Goal: Task Accomplishment & Management: Use online tool/utility

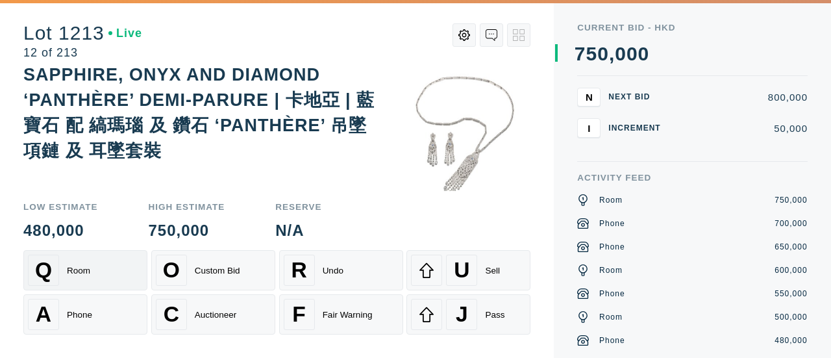
click at [94, 259] on div "Q Room" at bounding box center [85, 270] width 115 height 31
click at [74, 316] on div "Phone" at bounding box center [79, 315] width 25 height 10
click at [81, 310] on div "Phone" at bounding box center [79, 315] width 25 height 10
click at [92, 271] on div "Q Room" at bounding box center [85, 270] width 115 height 31
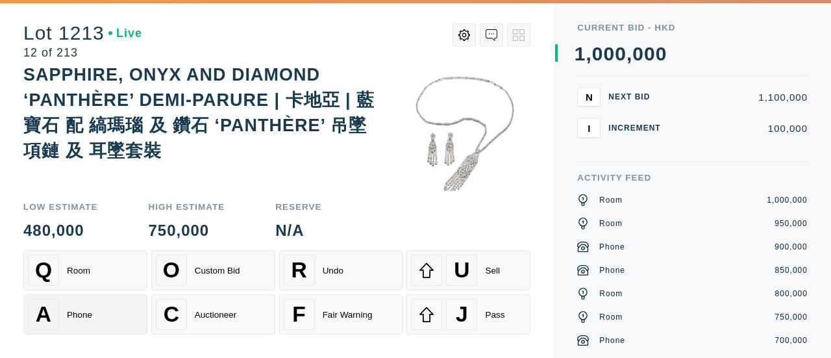
click at [82, 313] on div "Phone" at bounding box center [79, 315] width 25 height 10
click at [492, 277] on div "U Sell" at bounding box center [468, 270] width 115 height 31
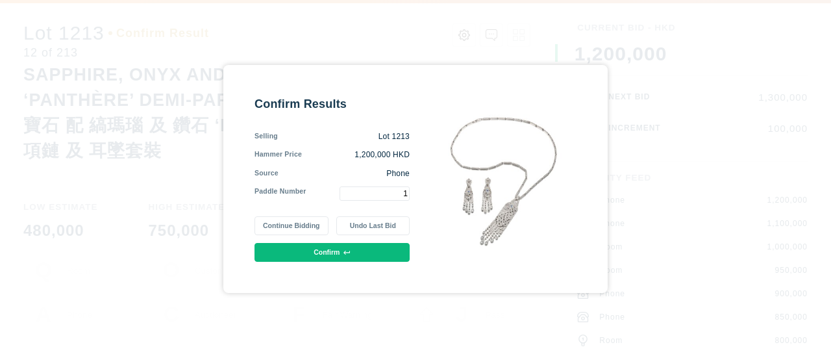
type input "1"
click at [372, 251] on button "Confirm" at bounding box center [332, 252] width 155 height 19
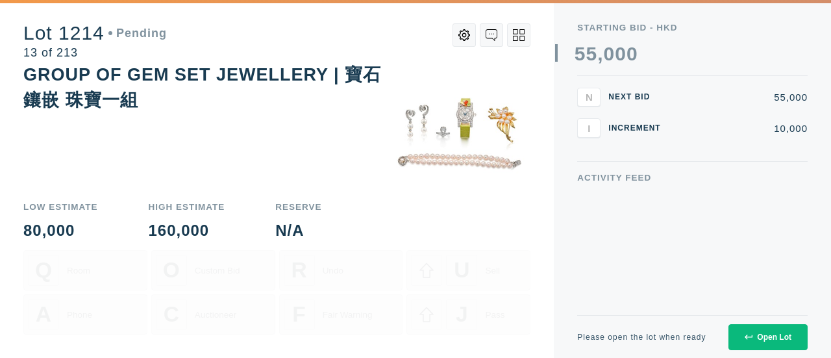
click at [760, 333] on div "Open Lot" at bounding box center [768, 337] width 47 height 9
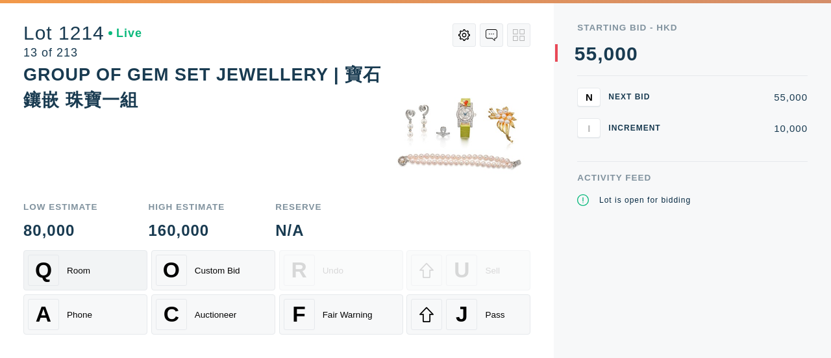
click at [95, 272] on div "Q Room" at bounding box center [85, 270] width 115 height 31
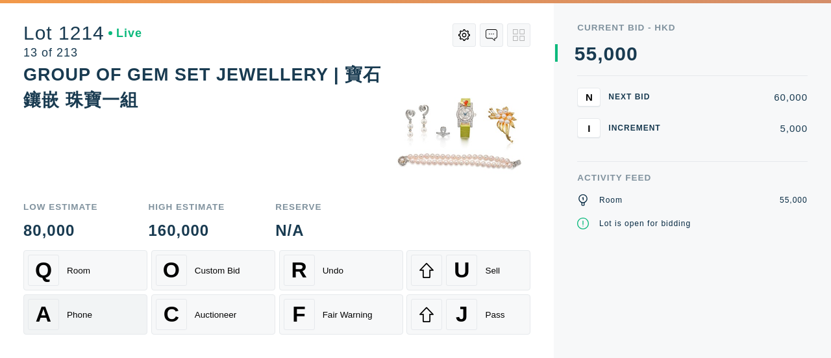
click at [78, 315] on div "Phone" at bounding box center [79, 315] width 25 height 10
click at [91, 283] on div "Q Room" at bounding box center [85, 270] width 115 height 31
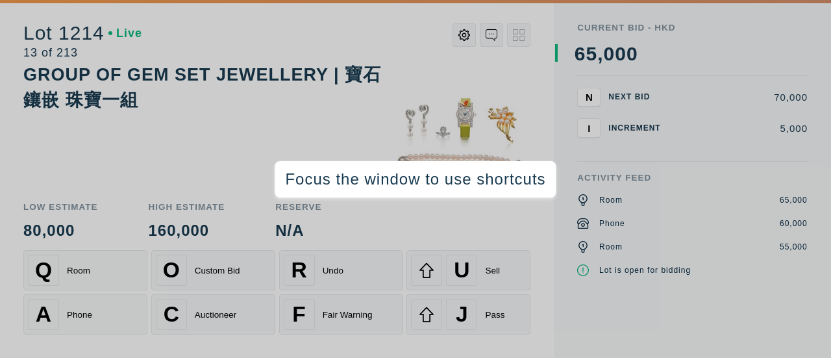
click at [303, 100] on div "GROUP OF GEM SET JEWELLERY | 寶石鑲嵌 珠寶一組" at bounding box center [276, 87] width 507 height 51
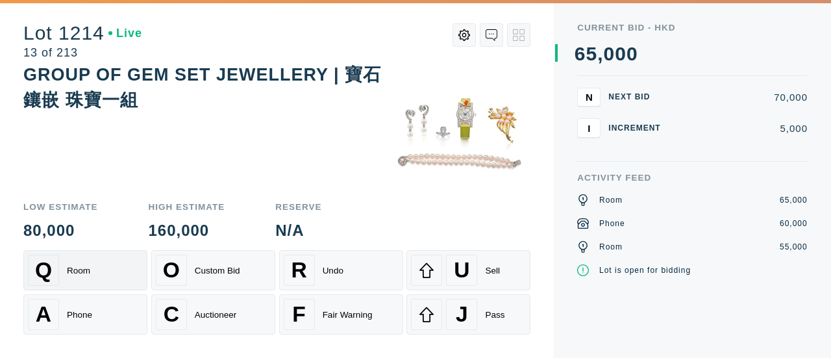
click at [103, 271] on div "Q Room" at bounding box center [85, 270] width 115 height 31
click at [86, 327] on div "A Phone" at bounding box center [85, 314] width 115 height 31
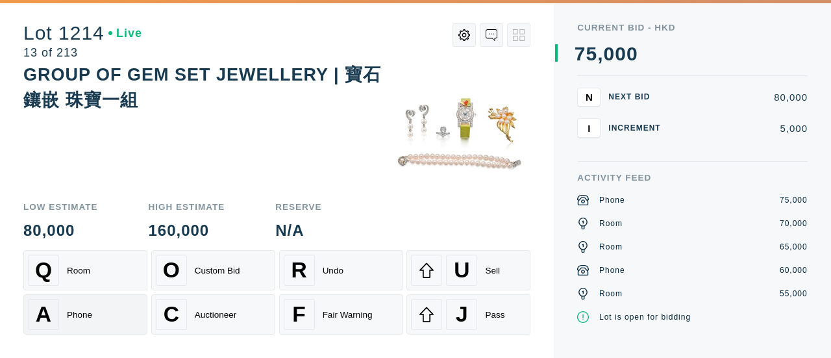
click at [86, 327] on div "A Phone" at bounding box center [85, 314] width 115 height 31
click at [88, 267] on div "Room" at bounding box center [78, 271] width 23 height 10
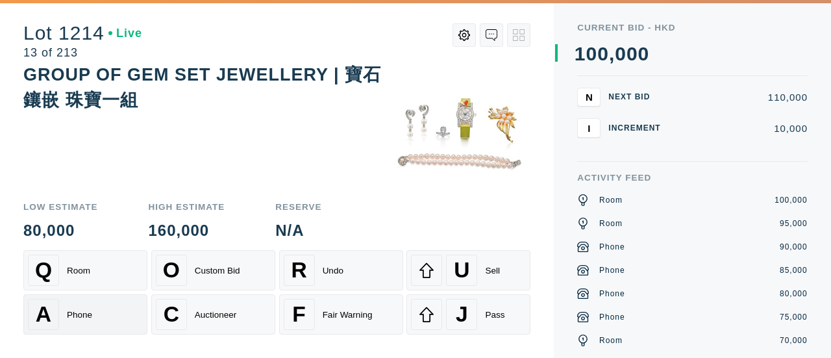
click at [86, 314] on div "Phone" at bounding box center [79, 315] width 25 height 10
click at [94, 310] on div "A Phone" at bounding box center [85, 314] width 115 height 31
